Goal: Find specific page/section: Find specific page/section

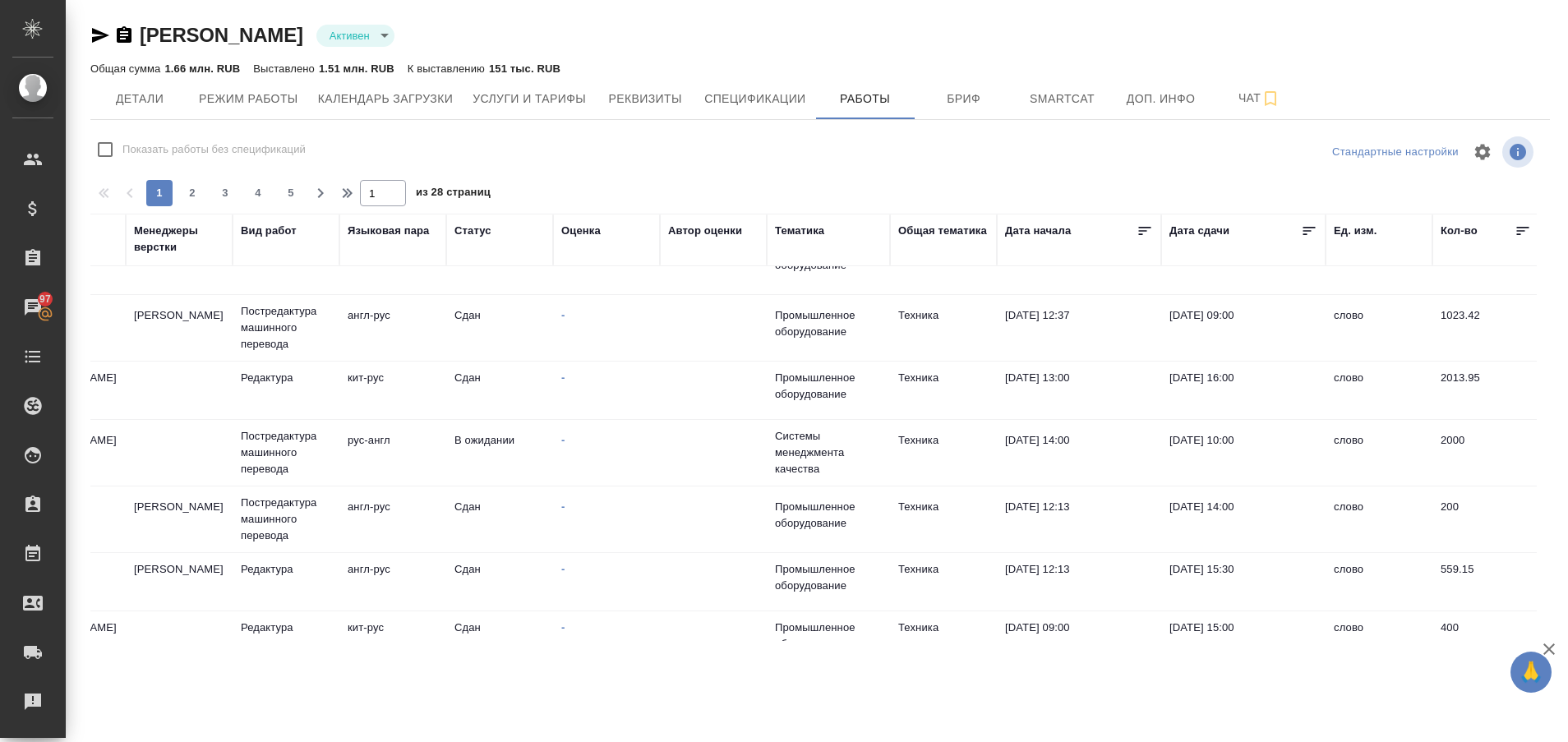
scroll to position [612, 347]
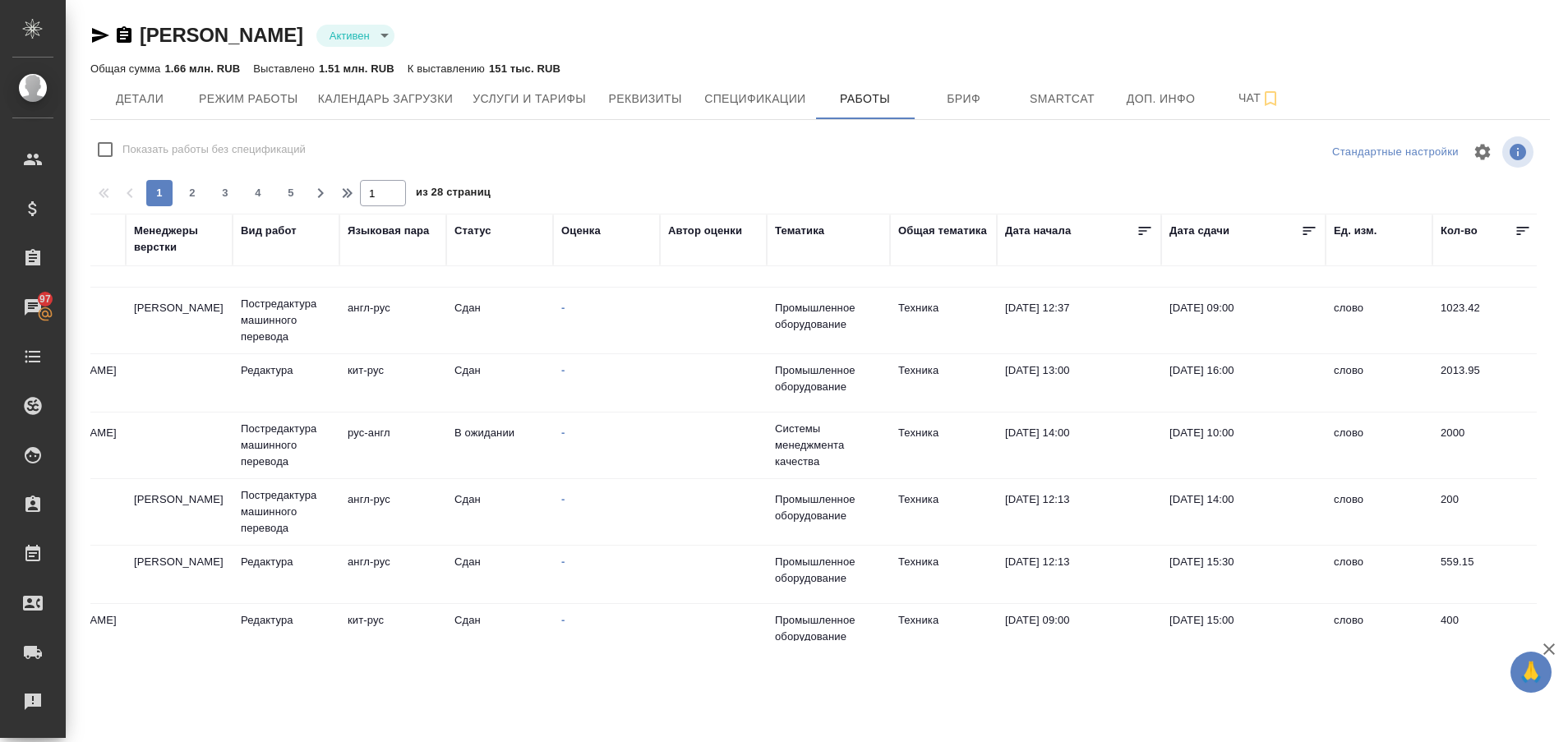
click at [0, 705] on html "🙏 .cls-1 fill:#fff; AWATERA Plastinina [PERSON_NAME] Спецификации Заказы 97 Чат…" at bounding box center [784, 371] width 1568 height 742
click at [48, 690] on link "Рекламации" at bounding box center [33, 701] width 58 height 41
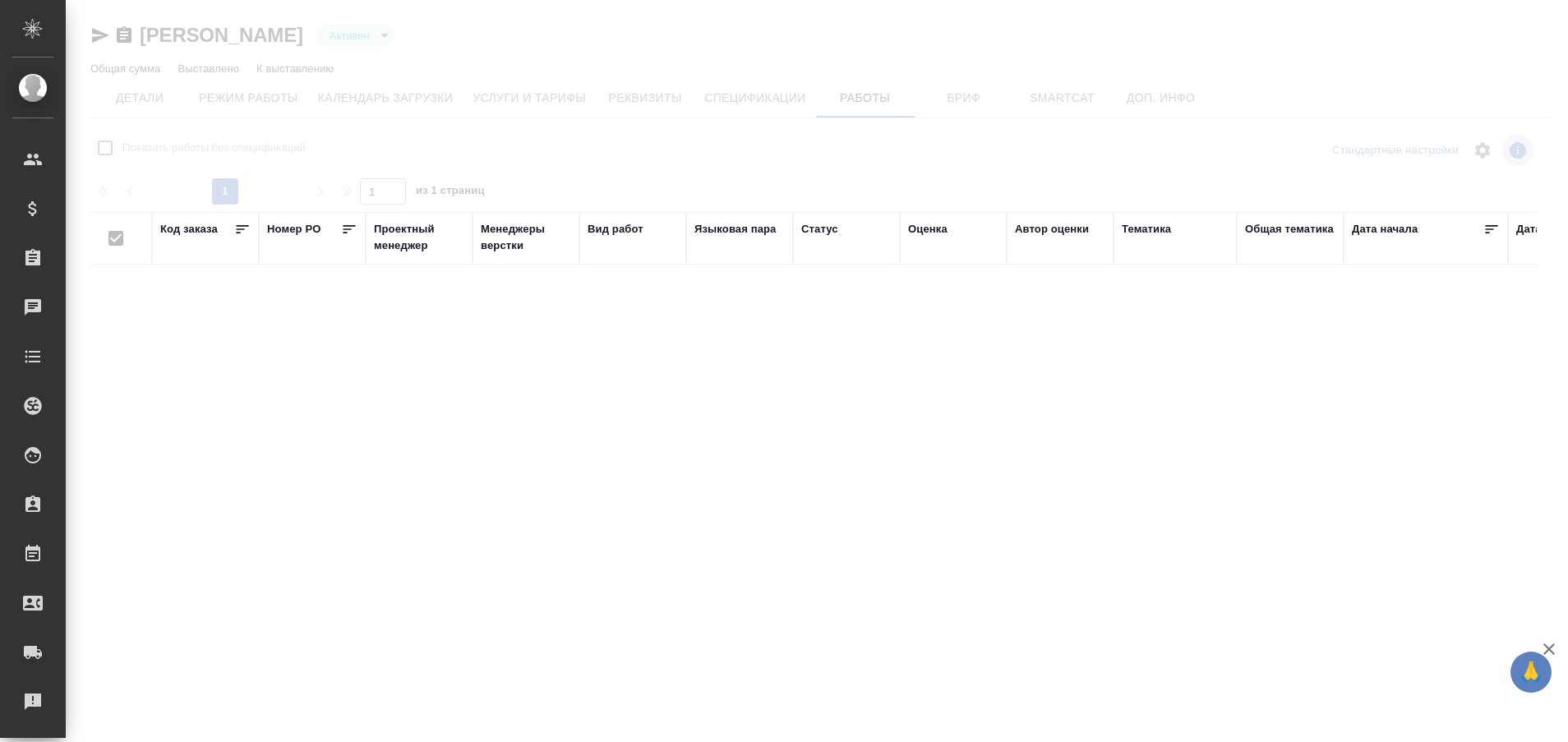
type input "active"
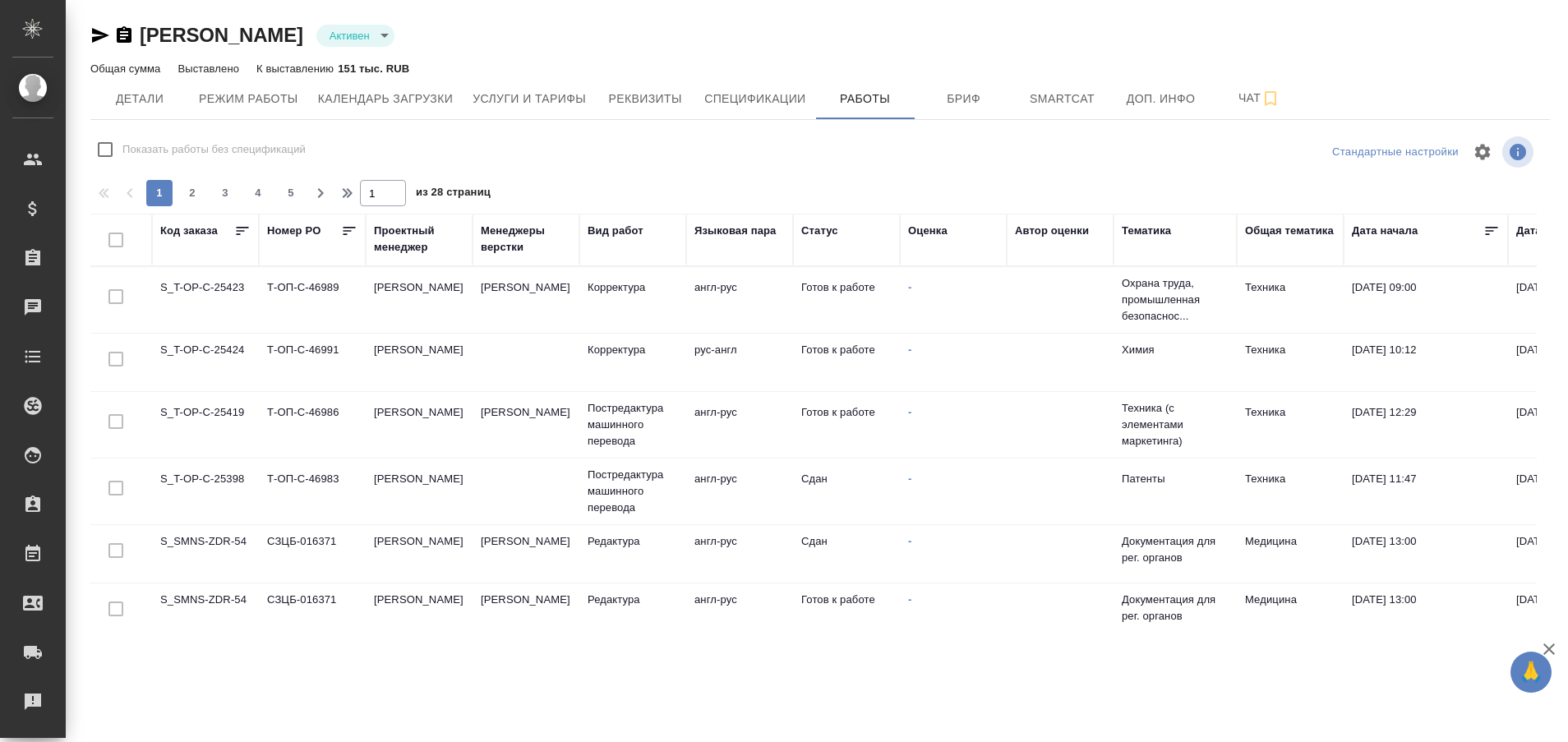
checkbox input "false"
